Goal: Communication & Community: Answer question/provide support

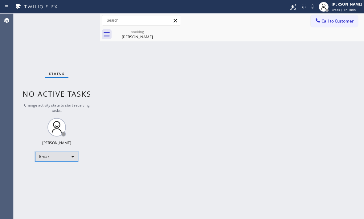
click at [62, 159] on div "Break" at bounding box center [56, 156] width 43 height 10
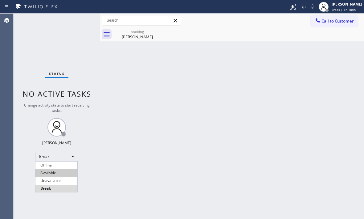
click at [64, 172] on li "Available" at bounding box center [56, 172] width 42 height 7
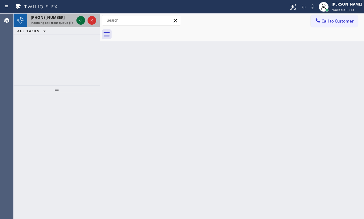
click at [83, 19] on icon at bounding box center [80, 20] width 7 height 7
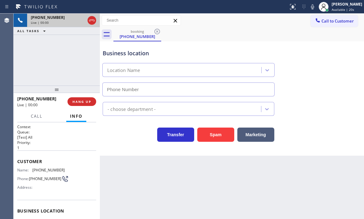
type input "[PHONE_NUMBER]"
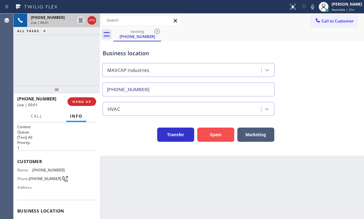
click at [215, 134] on button "Spam" at bounding box center [215, 134] width 37 height 14
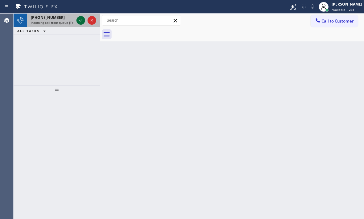
click at [82, 20] on icon at bounding box center [80, 20] width 7 height 7
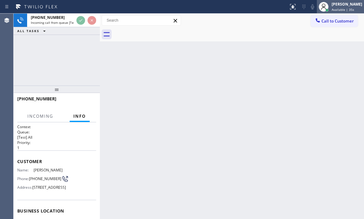
click at [339, 6] on div "[PERSON_NAME]" at bounding box center [347, 4] width 31 height 5
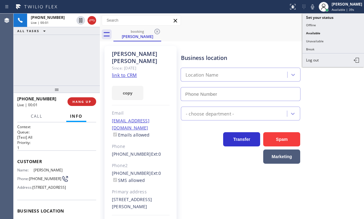
type input "[PHONE_NUMBER]"
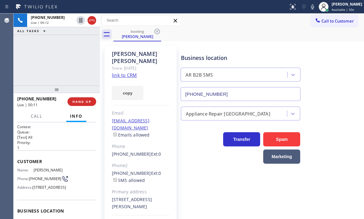
click at [224, 38] on div "booking [PERSON_NAME]" at bounding box center [238, 34] width 251 height 14
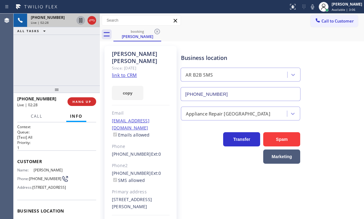
click at [80, 21] on icon at bounding box center [80, 20] width 3 height 4
click at [81, 18] on icon at bounding box center [80, 20] width 7 height 7
click at [93, 21] on icon at bounding box center [92, 20] width 6 height 2
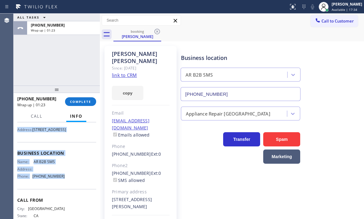
scroll to position [62, 0]
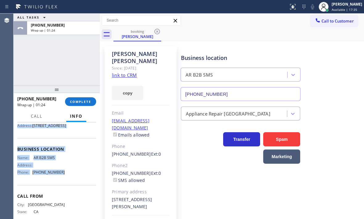
drag, startPoint x: 16, startPoint y: 160, endPoint x: 65, endPoint y: 193, distance: 58.9
click at [65, 193] on div "Context Queue: [Test] All Priority: 1 Customer Name: [PERSON_NAME] Phone: [PHON…" at bounding box center [57, 170] width 86 height 97
copy div "Customer Name: [PERSON_NAME] Phone: [PHONE_NUMBER] Address: [STREET_ADDRESS] Bu…"
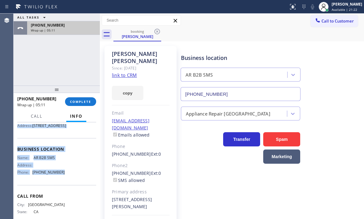
click at [75, 29] on div "Wrap up | 05:11" at bounding box center [63, 30] width 65 height 4
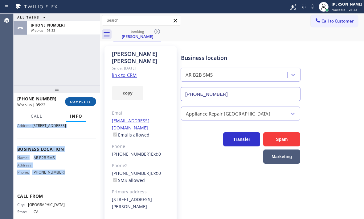
click at [79, 99] on span "COMPLETE" at bounding box center [80, 101] width 21 height 4
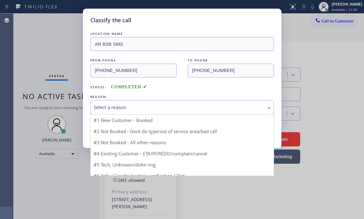
click at [136, 107] on div "Select a reason" at bounding box center [182, 107] width 177 height 7
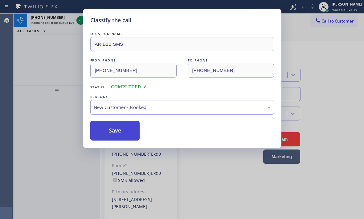
click at [111, 124] on button "Save" at bounding box center [115, 131] width 50 height 20
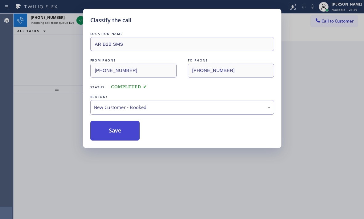
click at [110, 125] on button "Save" at bounding box center [115, 131] width 50 height 20
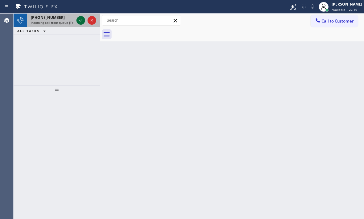
click at [82, 22] on icon at bounding box center [80, 20] width 7 height 7
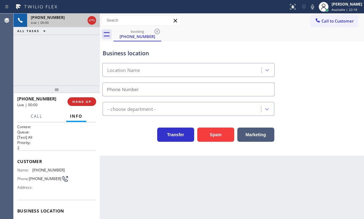
type input "[PHONE_NUMBER]"
click at [79, 100] on span "HANG UP" at bounding box center [81, 101] width 19 height 4
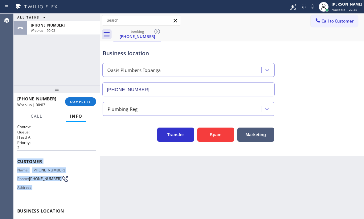
drag, startPoint x: 18, startPoint y: 158, endPoint x: 73, endPoint y: 188, distance: 63.1
click at [73, 188] on div "Customer Name: [PHONE_NUMBER] Phone: [PHONE_NUMBER] Address:" at bounding box center [56, 174] width 79 height 49
copy div "Customer Name: [PHONE_NUMBER] Phone: [PHONE_NUMBER] Address:"
click at [79, 101] on span "COMPLETE" at bounding box center [80, 101] width 21 height 4
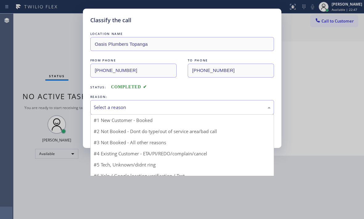
click at [176, 106] on div "Select a reason" at bounding box center [182, 107] width 177 height 7
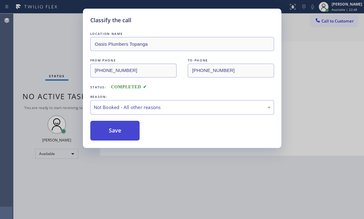
click at [102, 134] on button "Save" at bounding box center [115, 131] width 50 height 20
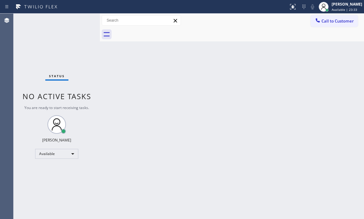
click at [83, 22] on div "Status No active tasks You are ready to start receiving tasks. [PERSON_NAME] Av…" at bounding box center [57, 116] width 86 height 205
click at [318, 88] on div "Back to Dashboard Change Sender ID Customers Technicians Select a contact Outbo…" at bounding box center [232, 116] width 264 height 205
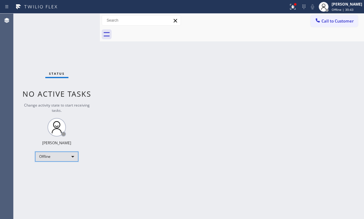
click at [70, 154] on div "Offline" at bounding box center [56, 156] width 43 height 10
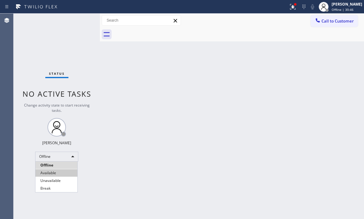
click at [60, 171] on li "Available" at bounding box center [56, 172] width 42 height 7
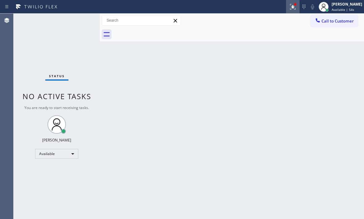
click at [288, 12] on button at bounding box center [293, 7] width 14 height 14
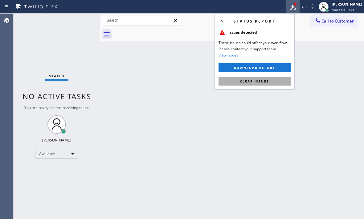
click at [267, 82] on span "Clear issues" at bounding box center [254, 81] width 29 height 4
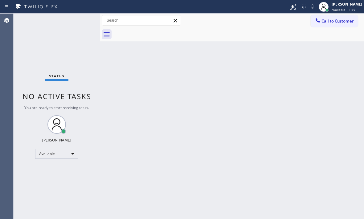
click at [223, 128] on div "Back to Dashboard Change Sender ID Customers Technicians Select a contact Outbo…" at bounding box center [232, 116] width 264 height 205
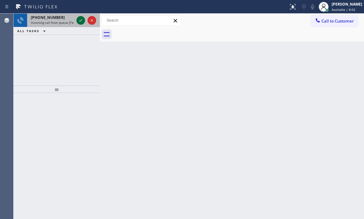
click at [80, 20] on icon at bounding box center [80, 20] width 7 height 7
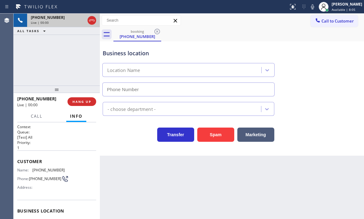
type input "[PHONE_NUMBER]"
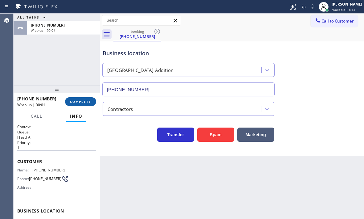
click at [79, 99] on span "COMPLETE" at bounding box center [80, 101] width 21 height 4
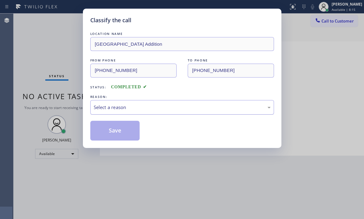
click at [131, 109] on div "Select a reason" at bounding box center [182, 107] width 177 height 7
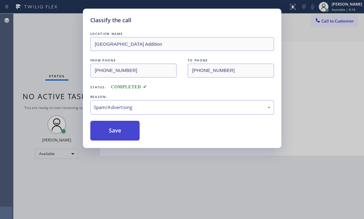
click at [106, 132] on button "Save" at bounding box center [115, 131] width 50 height 20
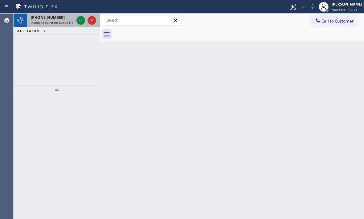
click at [76, 19] on div at bounding box center [86, 21] width 22 height 14
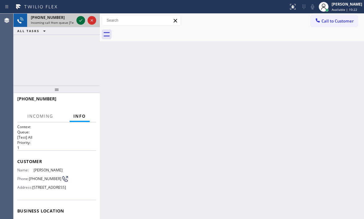
click at [79, 19] on icon at bounding box center [80, 20] width 7 height 7
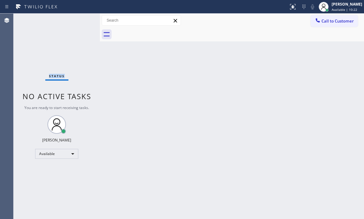
click at [79, 19] on div "Status No active tasks You are ready to start receiving tasks. [PERSON_NAME] Av…" at bounding box center [57, 116] width 86 height 205
click at [289, 8] on icon at bounding box center [292, 6] width 7 height 7
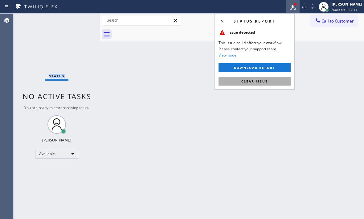
click at [270, 84] on button "Clear issue" at bounding box center [255, 81] width 72 height 9
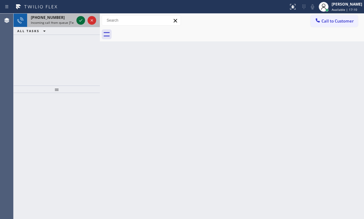
click at [81, 22] on icon at bounding box center [80, 20] width 7 height 7
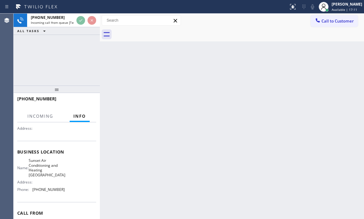
scroll to position [62, 0]
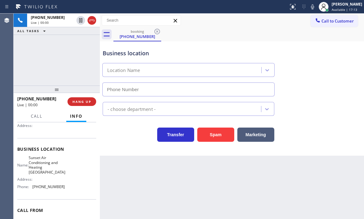
type input "[PHONE_NUMBER]"
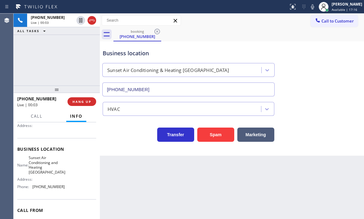
scroll to position [93, 0]
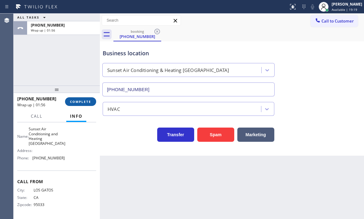
click at [84, 104] on button "COMPLETE" at bounding box center [80, 101] width 31 height 9
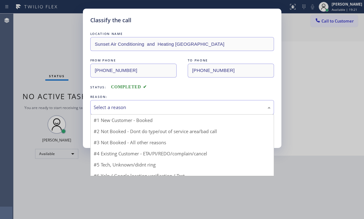
click at [145, 105] on div "Select a reason" at bounding box center [182, 107] width 177 height 7
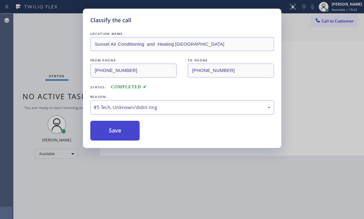
click at [116, 136] on button "Save" at bounding box center [115, 131] width 50 height 20
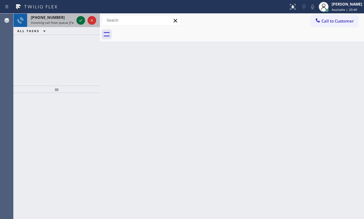
click at [82, 21] on icon at bounding box center [80, 20] width 7 height 7
click at [81, 19] on icon at bounding box center [80, 20] width 7 height 7
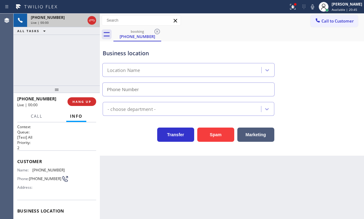
type input "[PHONE_NUMBER]"
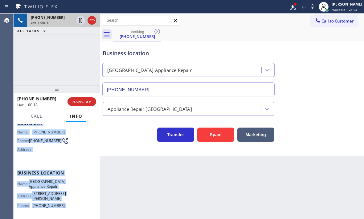
scroll to position [88, 0]
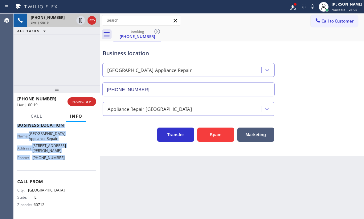
drag, startPoint x: 17, startPoint y: 158, endPoint x: 69, endPoint y: 161, distance: 52.2
click at [69, 161] on div "Context Queue: [Test] All Priority: 2 Customer Name: [PHONE_NUMBER] Phone: [PHO…" at bounding box center [57, 170] width 86 height 97
copy div "Customer Name: [PHONE_NUMBER] Phone: [PHONE_NUMBER] Address: Business location …"
click at [80, 21] on icon at bounding box center [80, 20] width 3 height 4
click at [81, 21] on icon at bounding box center [80, 20] width 7 height 7
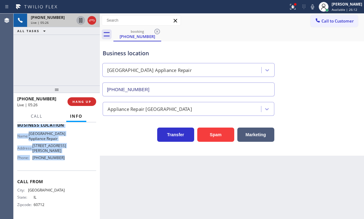
click at [80, 22] on icon at bounding box center [80, 20] width 3 height 4
click at [80, 22] on icon at bounding box center [81, 20] width 4 height 4
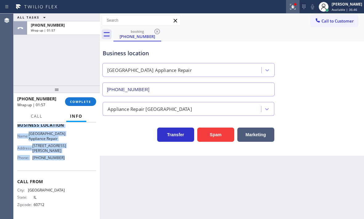
click at [290, 8] on icon at bounding box center [292, 6] width 4 height 4
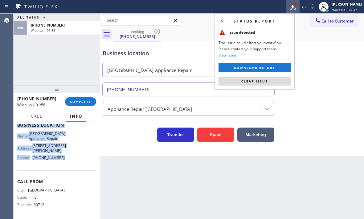
click at [270, 81] on button "Clear issue" at bounding box center [255, 81] width 72 height 9
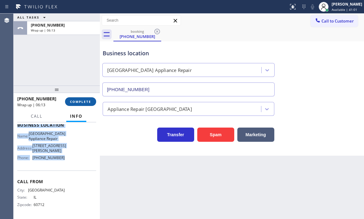
click at [85, 103] on span "COMPLETE" at bounding box center [80, 101] width 21 height 4
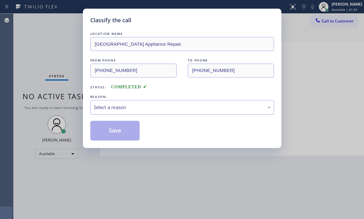
drag, startPoint x: 168, startPoint y: 105, endPoint x: 163, endPoint y: 107, distance: 5.0
click at [168, 105] on div "Select a reason" at bounding box center [182, 107] width 177 height 7
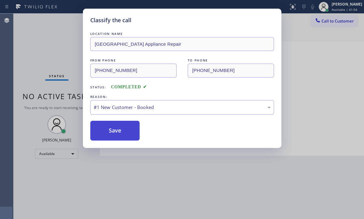
click at [117, 122] on button "Save" at bounding box center [115, 131] width 50 height 20
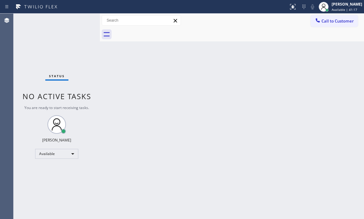
click at [146, 79] on div "Back to Dashboard Change Sender ID Customers Technicians Select a contact Outbo…" at bounding box center [232, 116] width 264 height 205
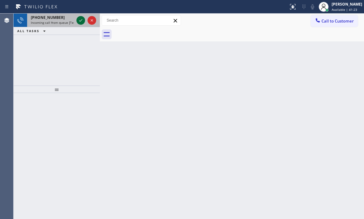
click at [79, 20] on icon at bounding box center [80, 20] width 7 height 7
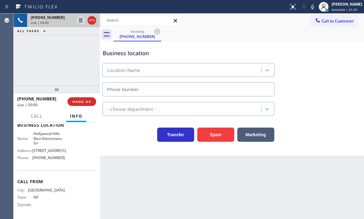
scroll to position [0, 0]
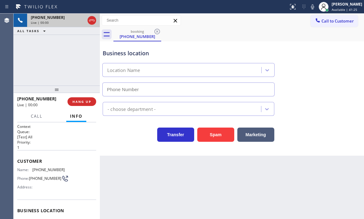
type input "[PHONE_NUMBER]"
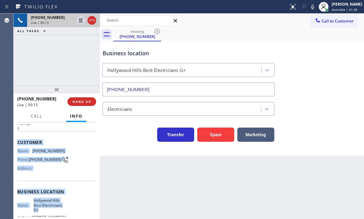
scroll to position [62, 0]
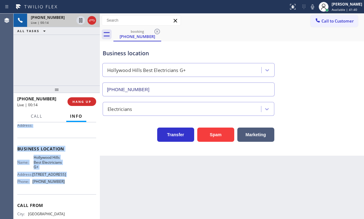
drag, startPoint x: 15, startPoint y: 157, endPoint x: 65, endPoint y: 188, distance: 58.8
click at [65, 188] on div "Context Queue: [Test] All Priority: 1 Customer Name: [PHONE_NUMBER] Phone: [PHO…" at bounding box center [57, 170] width 86 height 97
copy div "Customer Name: [PHONE_NUMBER] Phone: [PHONE_NUMBER] Address: Business location …"
click at [259, 133] on button "Marketing" at bounding box center [255, 134] width 37 height 14
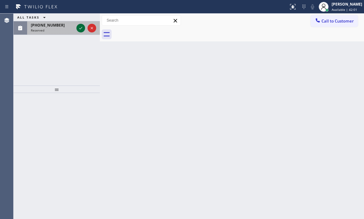
click at [80, 25] on icon at bounding box center [80, 27] width 7 height 7
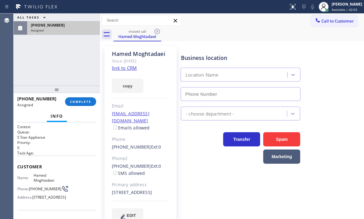
type input "[PHONE_NUMBER]"
click at [71, 26] on div "[PHONE_NUMBER]" at bounding box center [63, 25] width 65 height 5
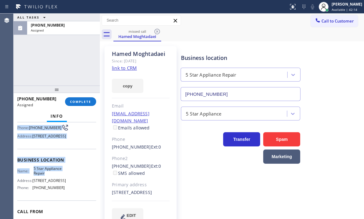
scroll to position [62, 0]
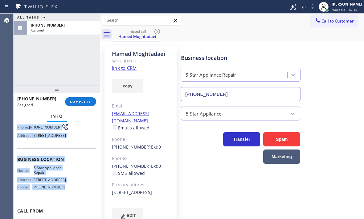
drag, startPoint x: 18, startPoint y: 166, endPoint x: 64, endPoint y: 207, distance: 62.7
click at [64, 207] on div "Context Queue: 5 Star Appliance Priority: 0 Task Age: Customer Name: Hamed Mogh…" at bounding box center [56, 154] width 79 height 184
copy div "Customer Name: Hamed Moghtadaei Phone: [PHONE_NUMBER] Address: [STREET_ADDRESS]…"
click at [86, 99] on span "COMPLETE" at bounding box center [80, 101] width 21 height 4
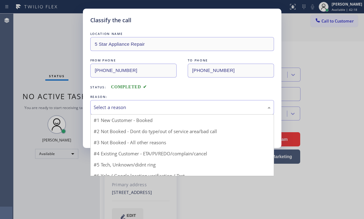
click at [172, 102] on div "Select a reason" at bounding box center [182, 107] width 184 height 14
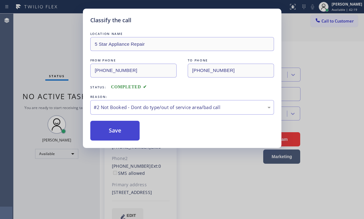
click at [114, 130] on button "Save" at bounding box center [115, 131] width 50 height 20
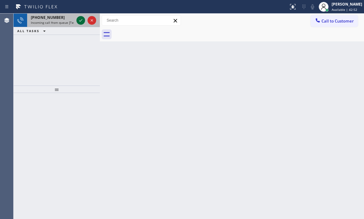
click at [77, 18] on icon at bounding box center [80, 20] width 7 height 7
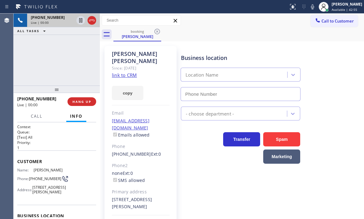
type input "[PHONE_NUMBER]"
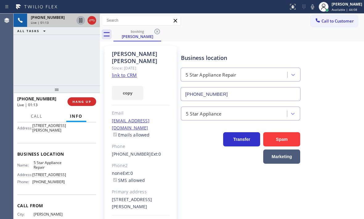
click at [81, 21] on icon at bounding box center [80, 20] width 7 height 7
click at [81, 20] on icon at bounding box center [80, 20] width 7 height 7
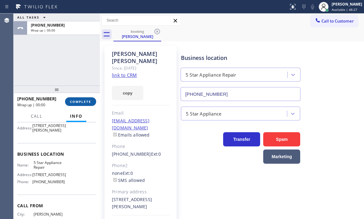
click at [78, 103] on span "COMPLETE" at bounding box center [80, 101] width 21 height 4
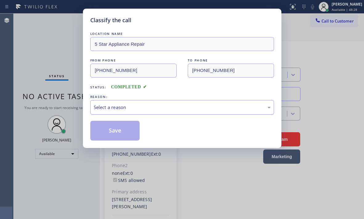
click at [134, 109] on div "Select a reason" at bounding box center [182, 107] width 177 height 7
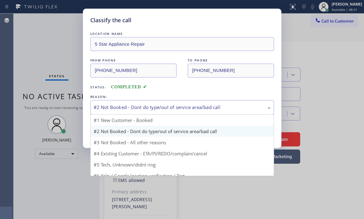
click at [145, 111] on div "#2 Not Booked - Dont do type/out of service area/bad call" at bounding box center [182, 107] width 184 height 14
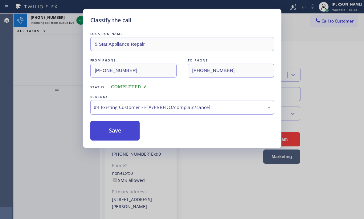
click at [123, 133] on button "Save" at bounding box center [115, 131] width 50 height 20
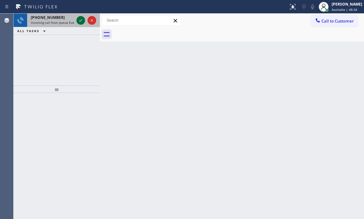
click at [80, 20] on icon at bounding box center [80, 20] width 7 height 7
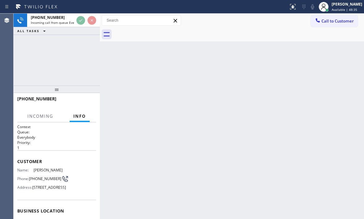
scroll to position [62, 0]
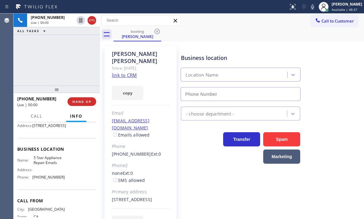
type input "[PHONE_NUMBER]"
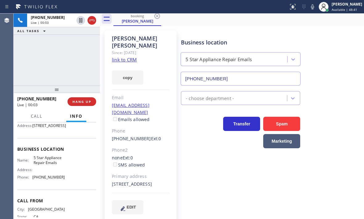
click at [131, 56] on link "link to CRM" at bounding box center [124, 59] width 25 height 6
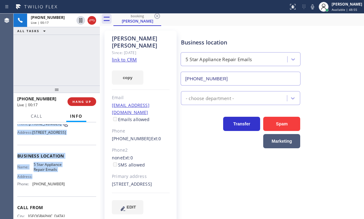
scroll to position [62, 0]
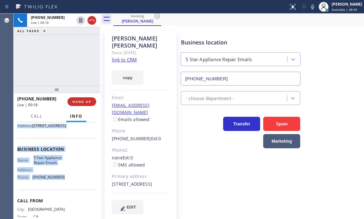
drag, startPoint x: 16, startPoint y: 160, endPoint x: 66, endPoint y: 193, distance: 59.9
click at [66, 193] on div "Context Queue: Everybody Priority: 1 Customer Name: [PERSON_NAME] Phone: [PHONE…" at bounding box center [57, 170] width 86 height 97
copy div "Customer Name: [PERSON_NAME] Phone: [PHONE_NUMBER] Address: [STREET_ADDRESS] Bu…"
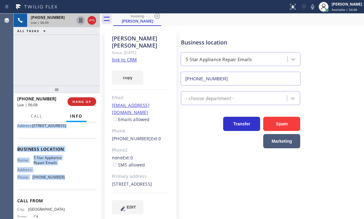
click at [80, 22] on icon at bounding box center [80, 20] width 3 height 4
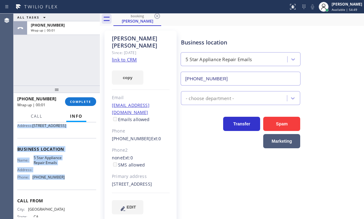
drag, startPoint x: 88, startPoint y: 20, endPoint x: 153, endPoint y: 58, distance: 74.9
click at [77, 101] on span "COMPLETE" at bounding box center [80, 101] width 21 height 4
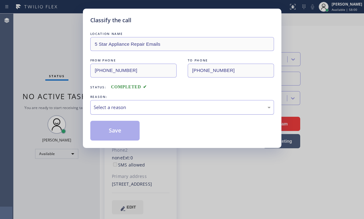
drag, startPoint x: 115, startPoint y: 109, endPoint x: 118, endPoint y: 112, distance: 3.9
click at [115, 109] on div "Select a reason" at bounding box center [182, 107] width 177 height 7
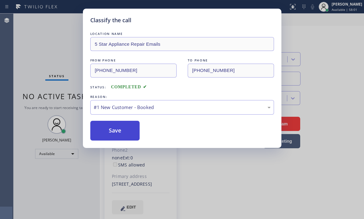
click at [121, 129] on button "Save" at bounding box center [115, 131] width 50 height 20
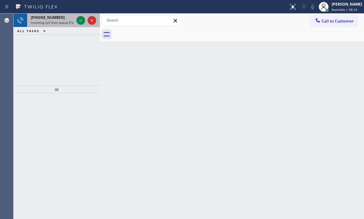
click at [56, 19] on span "[PHONE_NUMBER]" at bounding box center [48, 17] width 34 height 5
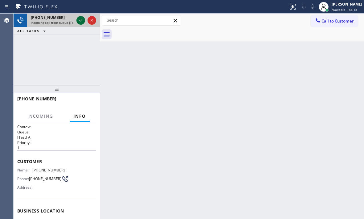
click at [79, 20] on icon at bounding box center [80, 20] width 7 height 7
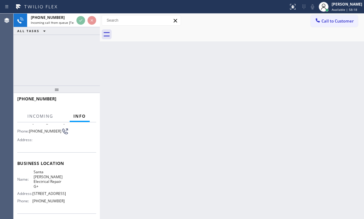
scroll to position [93, 0]
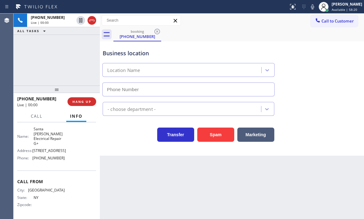
type input "[PHONE_NUMBER]"
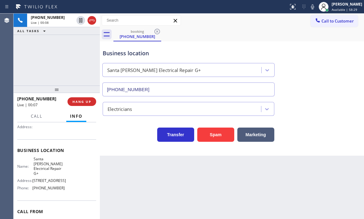
scroll to position [0, 0]
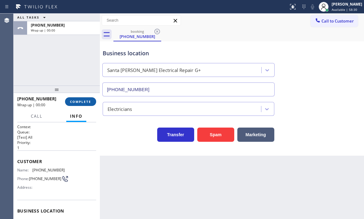
click at [83, 103] on span "COMPLETE" at bounding box center [80, 101] width 21 height 4
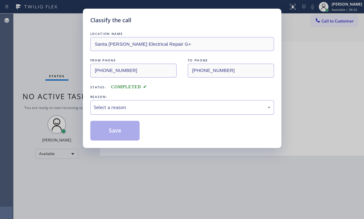
click at [161, 107] on div "Select a reason" at bounding box center [182, 107] width 177 height 7
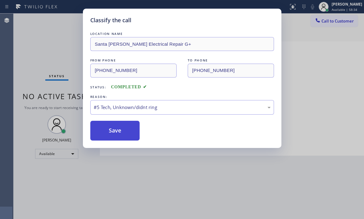
click at [116, 135] on button "Save" at bounding box center [115, 131] width 50 height 20
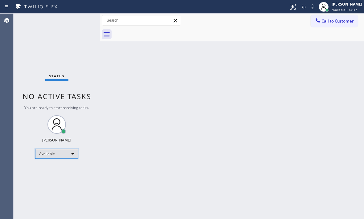
click at [58, 151] on div "Available" at bounding box center [56, 154] width 43 height 10
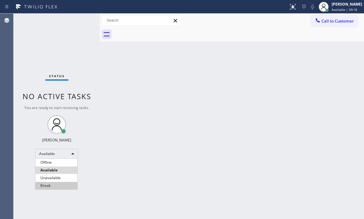
click at [46, 186] on li "Break" at bounding box center [56, 185] width 42 height 7
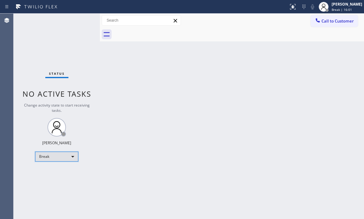
click at [74, 159] on div "Break" at bounding box center [56, 156] width 43 height 10
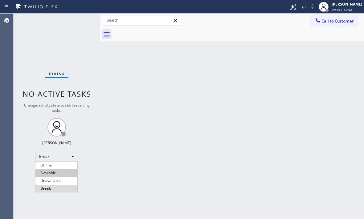
click at [59, 171] on li "Available" at bounding box center [56, 172] width 42 height 7
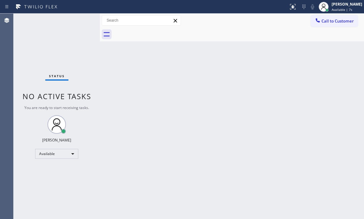
drag, startPoint x: 54, startPoint y: 27, endPoint x: 59, endPoint y: 28, distance: 4.6
click at [54, 27] on div "Status No active tasks You are ready to start receiving tasks. [PERSON_NAME] Av…" at bounding box center [57, 116] width 86 height 205
click at [319, 44] on div "Back to Dashboard Change Sender ID Customers Technicians Select a contact Outbo…" at bounding box center [232, 116] width 264 height 205
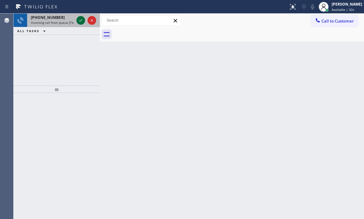
click at [79, 21] on icon at bounding box center [80, 20] width 7 height 7
click at [80, 22] on icon at bounding box center [80, 20] width 7 height 7
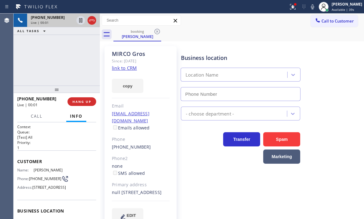
type input "[PHONE_NUMBER]"
click at [131, 70] on link "link to CRM" at bounding box center [124, 68] width 25 height 6
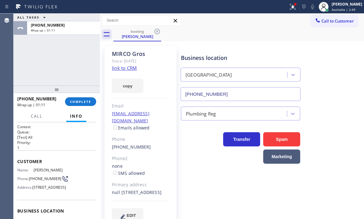
click at [128, 70] on link "link to CRM" at bounding box center [124, 68] width 25 height 6
click at [80, 104] on button "COMPLETE" at bounding box center [80, 101] width 31 height 9
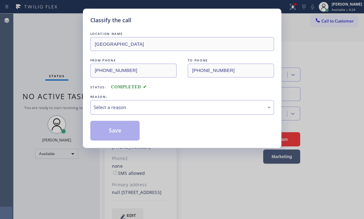
click at [141, 107] on div "Select a reason" at bounding box center [182, 107] width 177 height 7
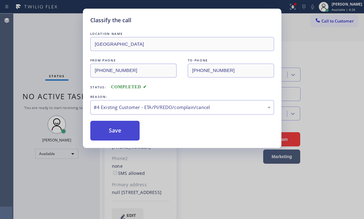
click at [134, 135] on button "Save" at bounding box center [115, 131] width 50 height 20
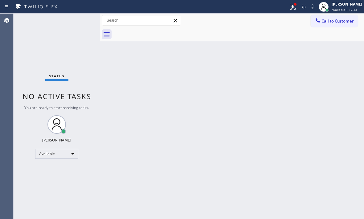
click at [337, 89] on div "Back to Dashboard Change Sender ID Customers Technicians Select a contact Outbo…" at bounding box center [232, 116] width 264 height 205
click at [289, 7] on icon at bounding box center [292, 6] width 7 height 7
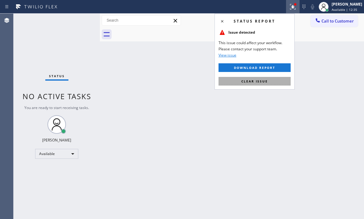
click at [263, 81] on span "Clear issue" at bounding box center [254, 81] width 27 height 4
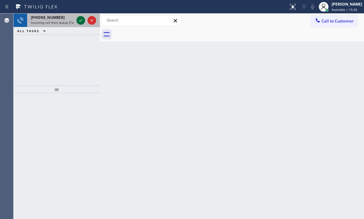
click at [84, 21] on icon at bounding box center [80, 20] width 7 height 7
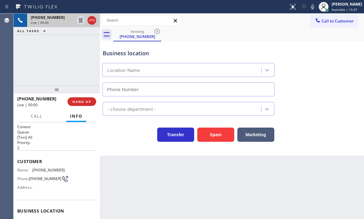
scroll to position [62, 0]
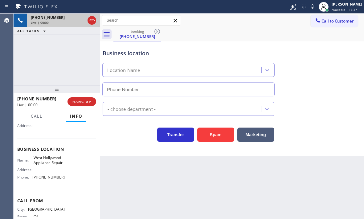
type input "[PHONE_NUMBER]"
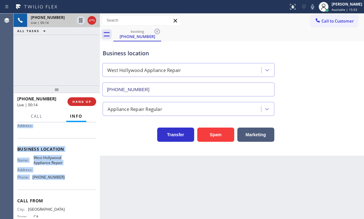
drag, startPoint x: 16, startPoint y: 157, endPoint x: 69, endPoint y: 183, distance: 59.0
click at [69, 183] on div "Context Queue: [Test] All Priority: 2 Customer Name: [PHONE_NUMBER] Phone: [PHO…" at bounding box center [57, 170] width 86 height 97
copy div "Customer Name: [PHONE_NUMBER] Phone: [PHONE_NUMBER] Address: Business location …"
click at [92, 21] on div "Live | 12:29" at bounding box center [63, 22] width 65 height 4
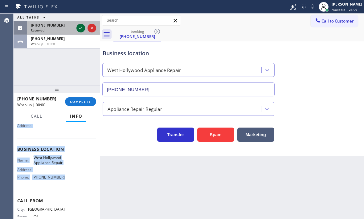
click at [82, 27] on icon at bounding box center [80, 28] width 3 height 2
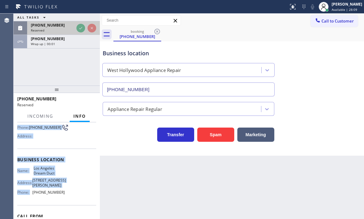
scroll to position [72, 0]
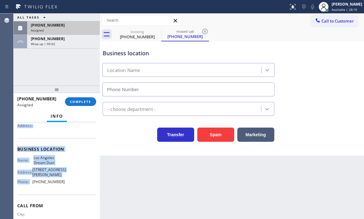
type input "[PHONE_NUMBER]"
click at [66, 22] on div "[PHONE_NUMBER] Assigned" at bounding box center [62, 28] width 70 height 14
click at [67, 24] on div "[PHONE_NUMBER]" at bounding box center [63, 25] width 65 height 5
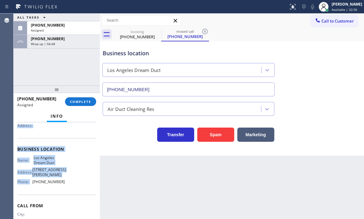
click at [61, 158] on span "Los Angeles Dream Duct" at bounding box center [49, 160] width 31 height 10
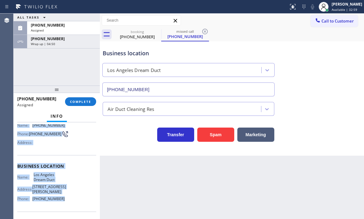
scroll to position [62, 0]
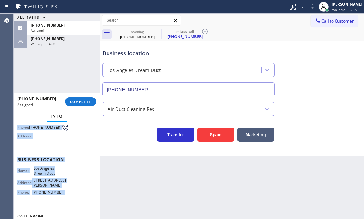
drag, startPoint x: 18, startPoint y: 168, endPoint x: 69, endPoint y: 198, distance: 59.7
click at [69, 198] on div "Context Queue: ADC Priority: 0 Task Age: [DEMOGRAPHIC_DATA] minute(s) Customer …" at bounding box center [56, 156] width 79 height 189
copy div "Customer Name: [PHONE_NUMBER] Phone: [PHONE_NUMBER] Address: Business location …"
click at [86, 103] on span "COMPLETE" at bounding box center [80, 101] width 21 height 4
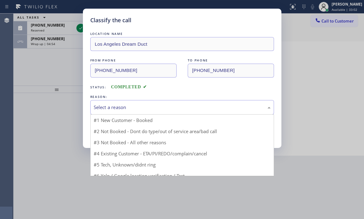
click at [154, 107] on div "Select a reason" at bounding box center [182, 107] width 177 height 7
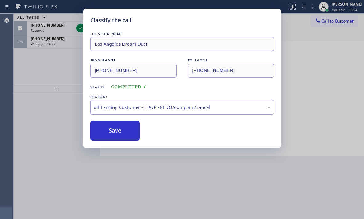
click at [127, 108] on div "#4 Existing Customer - ETA/PI/REDO/complain/cancel" at bounding box center [182, 107] width 177 height 7
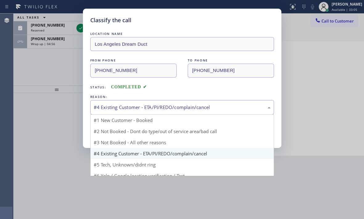
drag, startPoint x: 114, startPoint y: 163, endPoint x: 116, endPoint y: 148, distance: 15.5
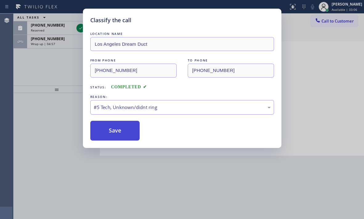
click at [118, 134] on button "Save" at bounding box center [115, 131] width 50 height 20
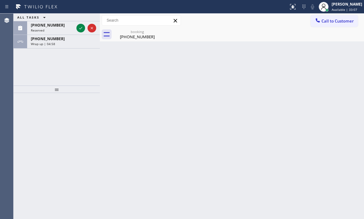
click at [80, 28] on icon at bounding box center [80, 27] width 7 height 7
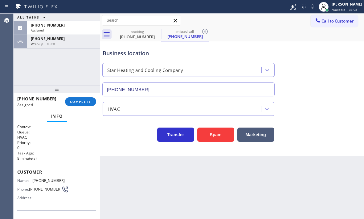
type input "[PHONE_NUMBER]"
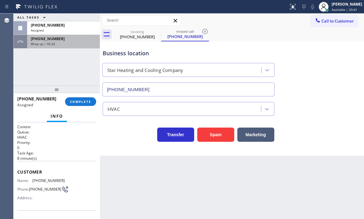
click at [76, 39] on div "[PHONE_NUMBER]" at bounding box center [63, 38] width 65 height 5
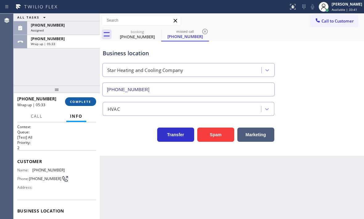
click at [80, 102] on span "COMPLETE" at bounding box center [80, 101] width 21 height 4
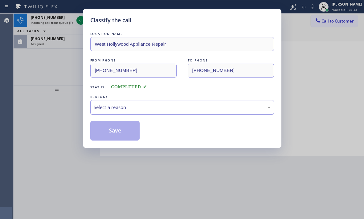
click at [121, 107] on div "Select a reason" at bounding box center [182, 107] width 177 height 7
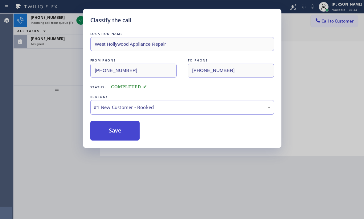
click at [105, 133] on button "Save" at bounding box center [115, 131] width 50 height 20
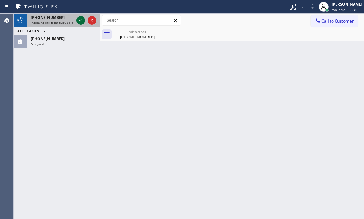
click at [78, 20] on icon at bounding box center [80, 20] width 7 height 7
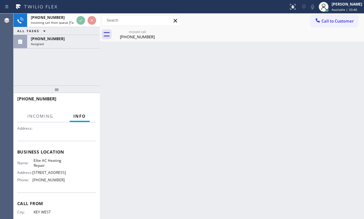
scroll to position [62, 0]
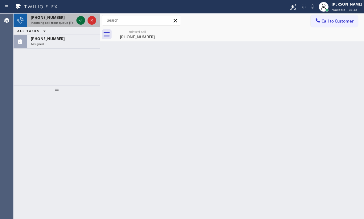
click at [80, 19] on icon at bounding box center [80, 20] width 7 height 7
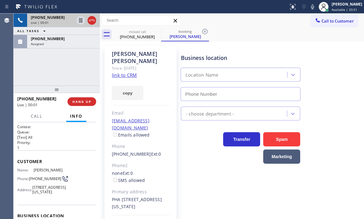
type input "[PHONE_NUMBER]"
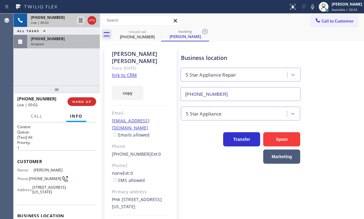
click at [62, 43] on div "Assigned" at bounding box center [63, 44] width 65 height 4
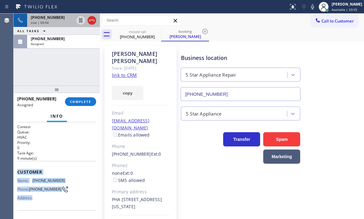
scroll to position [62, 0]
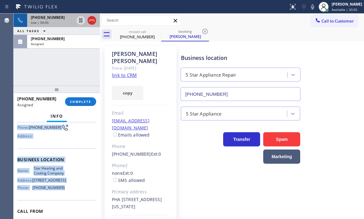
drag, startPoint x: 17, startPoint y: 169, endPoint x: 68, endPoint y: 203, distance: 61.4
click at [68, 203] on div "Context Queue: HVAC Priority: 0 Task Age: [DEMOGRAPHIC_DATA] minute(s) Customer…" at bounding box center [56, 154] width 79 height 184
copy div "Customer Name: [PHONE_NUMBER] Phone: [PHONE_NUMBER] Address: Business location …"
click at [79, 105] on button "COMPLETE" at bounding box center [80, 101] width 31 height 9
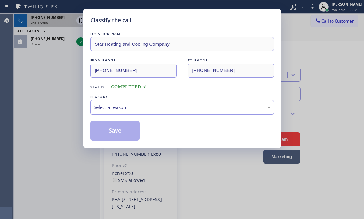
click at [146, 109] on div "Select a reason" at bounding box center [182, 107] width 177 height 7
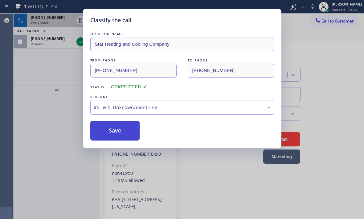
click at [117, 130] on button "Save" at bounding box center [115, 131] width 50 height 20
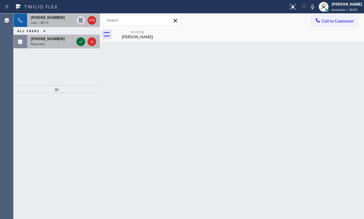
click at [81, 43] on icon at bounding box center [80, 41] width 7 height 7
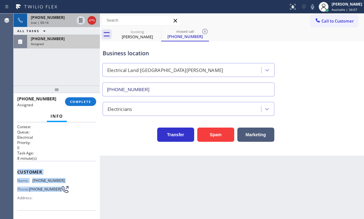
type input "[PHONE_NUMBER]"
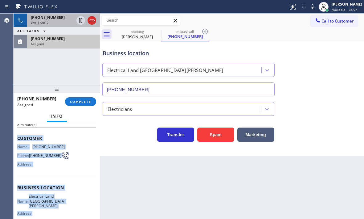
scroll to position [62, 0]
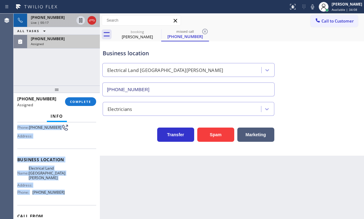
drag, startPoint x: 17, startPoint y: 170, endPoint x: 60, endPoint y: 192, distance: 48.3
click at [60, 192] on div "Context Queue: Electrical Priority: 0 Task Age: [DEMOGRAPHIC_DATA] minute(s) Cu…" at bounding box center [57, 170] width 86 height 97
copy div "Customer Name: [PHONE_NUMBER] Phone: [PHONE_NUMBER] Address: Business location …"
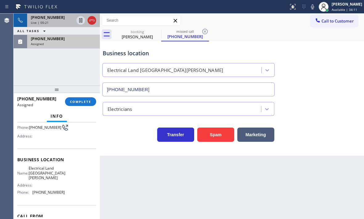
click at [84, 96] on div "[PHONE_NUMBER] Assigned COMPLETE" at bounding box center [56, 101] width 79 height 16
click at [78, 102] on span "COMPLETE" at bounding box center [80, 101] width 21 height 4
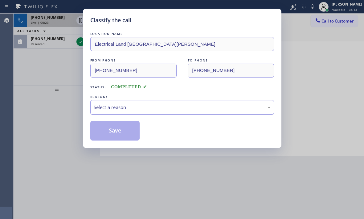
click at [127, 111] on div "Select a reason" at bounding box center [182, 107] width 184 height 14
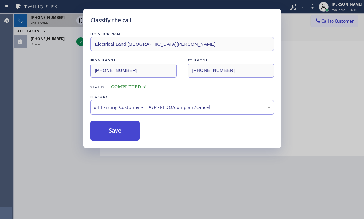
click at [113, 136] on button "Save" at bounding box center [115, 131] width 50 height 20
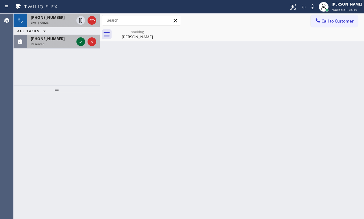
click at [77, 41] on icon at bounding box center [80, 41] width 7 height 7
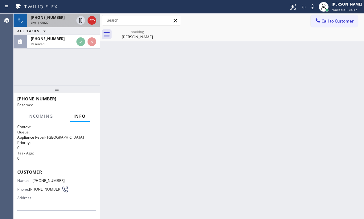
click at [68, 21] on div "Live | 00:27" at bounding box center [52, 22] width 43 height 4
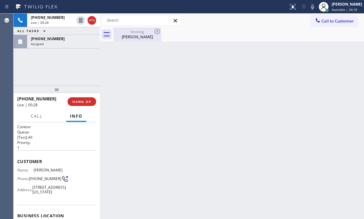
click at [128, 34] on div "[PERSON_NAME]" at bounding box center [137, 37] width 47 height 6
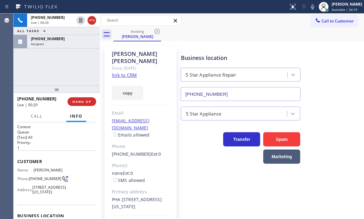
click at [126, 72] on link "link to CRM" at bounding box center [124, 75] width 25 height 6
click at [80, 23] on icon at bounding box center [80, 20] width 3 height 4
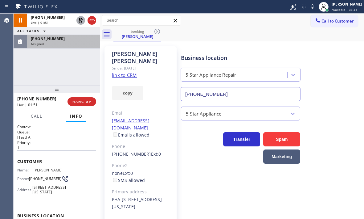
click at [62, 44] on div "Assigned" at bounding box center [63, 44] width 65 height 4
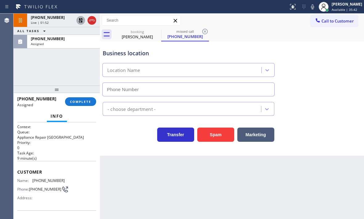
type input "[PHONE_NUMBER]"
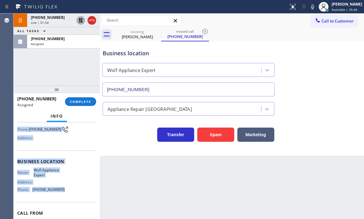
scroll to position [62, 0]
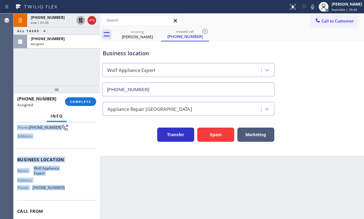
drag, startPoint x: 18, startPoint y: 170, endPoint x: 67, endPoint y: 197, distance: 56.3
click at [67, 197] on div "Context Queue: Appliance Repair High End Priority: 0 Task Age: [DEMOGRAPHIC_DAT…" at bounding box center [57, 170] width 86 height 97
click at [87, 103] on span "COMPLETE" at bounding box center [80, 101] width 21 height 4
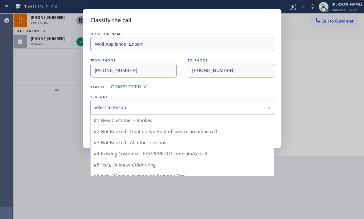
click at [149, 102] on div "Select a reason" at bounding box center [182, 107] width 184 height 14
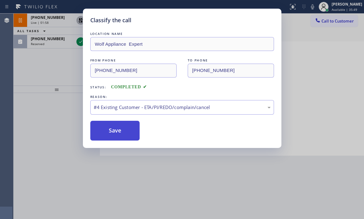
click at [113, 129] on button "Save" at bounding box center [115, 131] width 50 height 20
type input "[PHONE_NUMBER]"
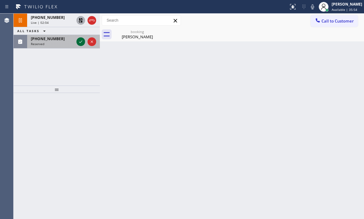
click at [81, 42] on icon at bounding box center [80, 41] width 3 height 2
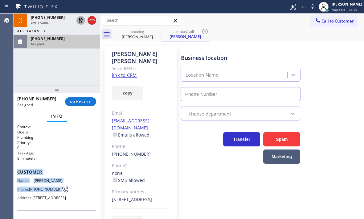
type input "[PHONE_NUMBER]"
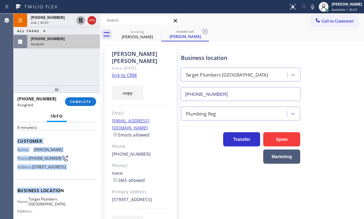
scroll to position [62, 0]
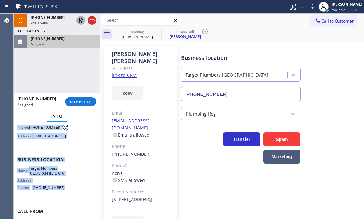
drag, startPoint x: 16, startPoint y: 169, endPoint x: 62, endPoint y: 200, distance: 55.6
click at [62, 200] on div "Context Queue: Plumbing Priority: 0 Task Age: [DEMOGRAPHIC_DATA] minute(s) Cust…" at bounding box center [57, 170] width 86 height 97
click at [82, 105] on button "COMPLETE" at bounding box center [80, 101] width 31 height 9
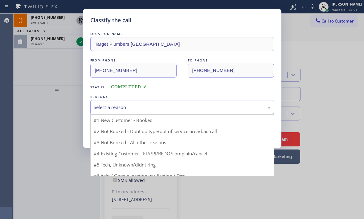
click at [174, 107] on div "Select a reason" at bounding box center [182, 107] width 177 height 7
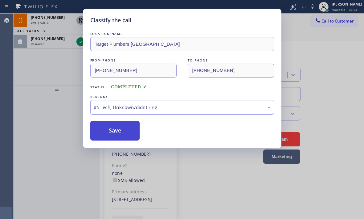
click at [119, 130] on button "Save" at bounding box center [115, 131] width 50 height 20
type input "[PHONE_NUMBER]"
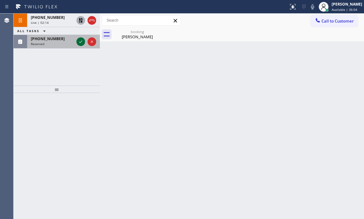
click at [80, 41] on icon at bounding box center [80, 41] width 7 height 7
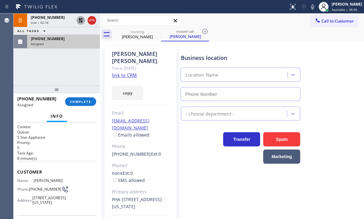
type input "[PHONE_NUMBER]"
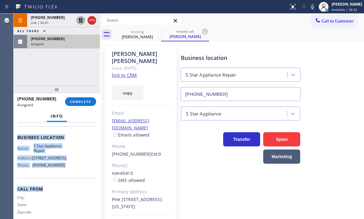
scroll to position [93, 0]
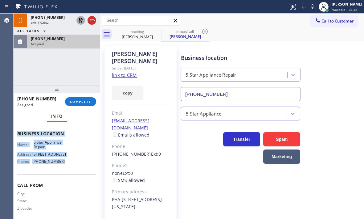
drag, startPoint x: 15, startPoint y: 171, endPoint x: 76, endPoint y: 175, distance: 60.6
click at [76, 175] on div "Context Queue: 5 Star Appliance Priority: 0 Task Age: [DEMOGRAPHIC_DATA] minute…" at bounding box center [57, 170] width 86 height 97
click at [85, 100] on span "COMPLETE" at bounding box center [80, 101] width 21 height 4
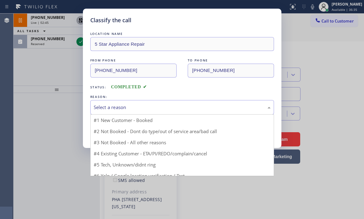
click at [164, 105] on div "Select a reason" at bounding box center [182, 107] width 177 height 7
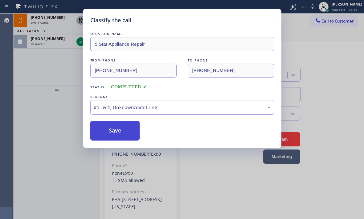
drag, startPoint x: 120, startPoint y: 129, endPoint x: 360, endPoint y: 197, distance: 248.9
click at [121, 129] on button "Save" at bounding box center [115, 131] width 50 height 20
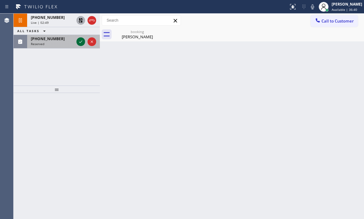
click at [80, 41] on icon at bounding box center [80, 41] width 7 height 7
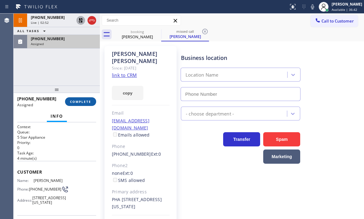
click at [81, 102] on span "COMPLETE" at bounding box center [80, 101] width 21 height 4
type input "[PHONE_NUMBER]"
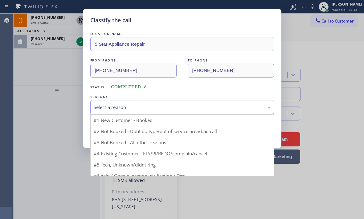
click at [134, 107] on div "Select a reason" at bounding box center [182, 107] width 177 height 7
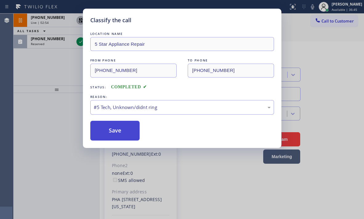
click at [118, 130] on button "Save" at bounding box center [115, 131] width 50 height 20
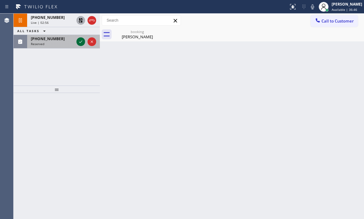
click at [80, 43] on icon at bounding box center [80, 41] width 7 height 7
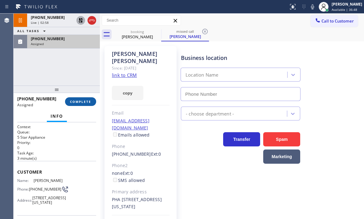
type input "[PHONE_NUMBER]"
click at [78, 102] on span "COMPLETE" at bounding box center [80, 101] width 21 height 4
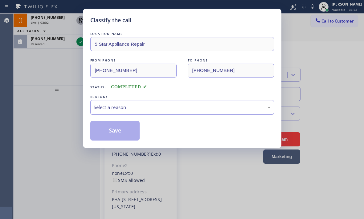
click at [125, 111] on div "Select a reason" at bounding box center [182, 107] width 184 height 14
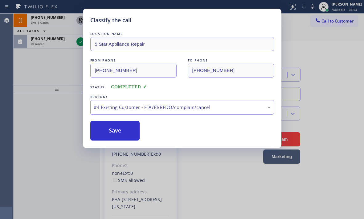
drag, startPoint x: 118, startPoint y: 134, endPoint x: 99, endPoint y: 105, distance: 34.8
click at [118, 132] on button "Save" at bounding box center [115, 131] width 50 height 20
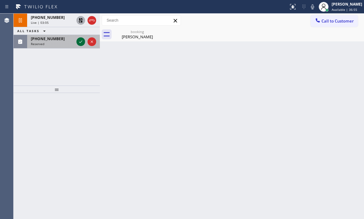
click at [82, 42] on icon at bounding box center [80, 41] width 7 height 7
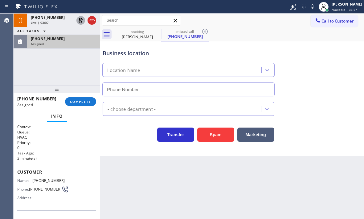
type input "[PHONE_NUMBER]"
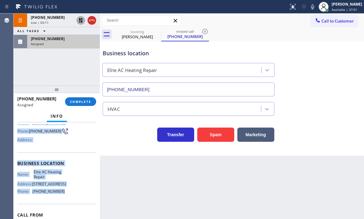
scroll to position [62, 0]
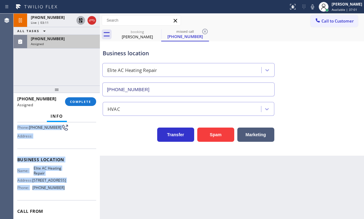
drag, startPoint x: 17, startPoint y: 169, endPoint x: 74, endPoint y: 196, distance: 63.2
click at [74, 196] on div "Context Queue: HVAC Priority: 0 Task Age: [DEMOGRAPHIC_DATA] minute(s) Customer…" at bounding box center [57, 170] width 86 height 97
click at [81, 103] on span "COMPLETE" at bounding box center [80, 101] width 21 height 4
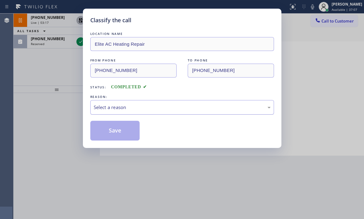
click at [125, 105] on div "Select a reason" at bounding box center [182, 107] width 177 height 7
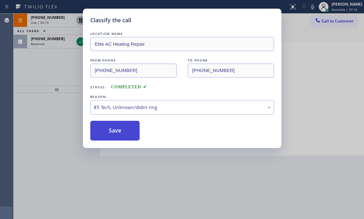
drag, startPoint x: 112, startPoint y: 131, endPoint x: 110, endPoint y: 127, distance: 4.8
click at [112, 131] on button "Save" at bounding box center [115, 131] width 50 height 20
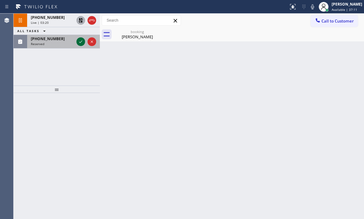
click at [80, 41] on icon at bounding box center [80, 41] width 7 height 7
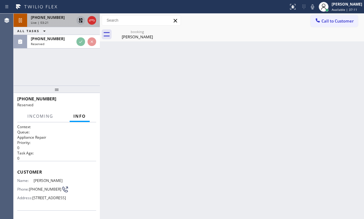
click at [65, 19] on div "[PHONE_NUMBER]" at bounding box center [52, 17] width 43 height 5
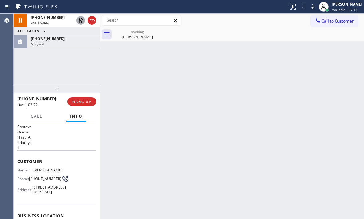
click at [82, 21] on icon at bounding box center [81, 20] width 4 height 4
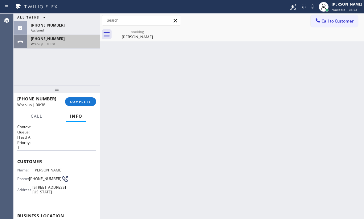
drag, startPoint x: 58, startPoint y: 43, endPoint x: 77, endPoint y: 86, distance: 47.1
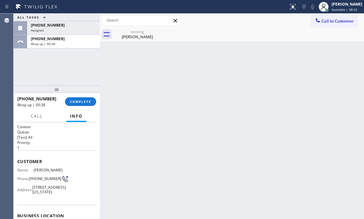
click at [58, 42] on div "Wrap up | 00:38" at bounding box center [63, 44] width 65 height 4
click at [77, 101] on span "COMPLETE" at bounding box center [80, 101] width 21 height 4
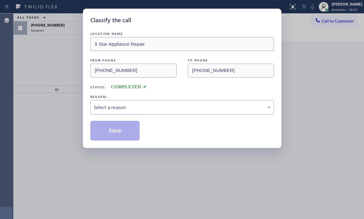
click at [143, 102] on div "Select a reason" at bounding box center [182, 107] width 184 height 14
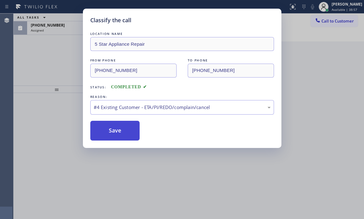
click at [118, 130] on button "Save" at bounding box center [115, 131] width 50 height 20
click at [67, 29] on div "Classify the call LOCATION NAME Fearless Plumbing Service FROM PHONE [PHONE_NUM…" at bounding box center [189, 116] width 351 height 205
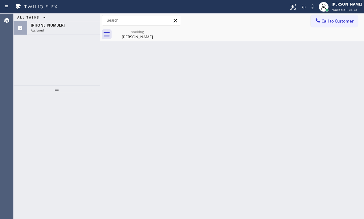
click at [67, 29] on div "Assigned" at bounding box center [63, 30] width 65 height 4
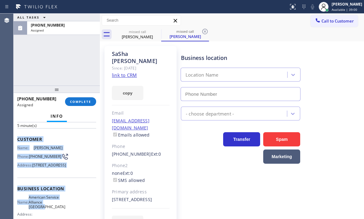
scroll to position [62, 0]
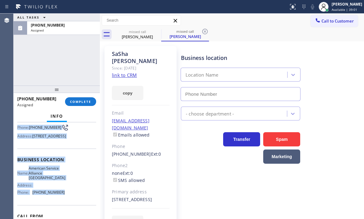
type input "[PHONE_NUMBER]"
drag, startPoint x: 30, startPoint y: 178, endPoint x: 74, endPoint y: 205, distance: 52.2
click at [74, 205] on div "Context Queue: Appliance Repair Priority: 0 Task Age: [DEMOGRAPHIC_DATA] minute…" at bounding box center [57, 170] width 86 height 97
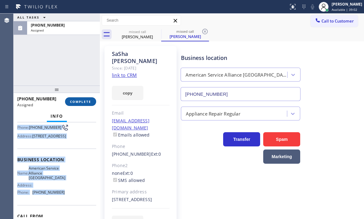
click at [87, 102] on span "COMPLETE" at bounding box center [80, 101] width 21 height 4
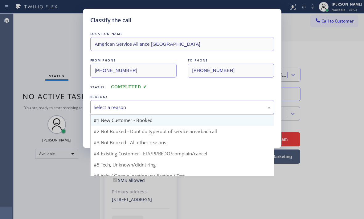
drag, startPoint x: 148, startPoint y: 108, endPoint x: 148, endPoint y: 121, distance: 13.6
click at [148, 107] on div "Select a reason" at bounding box center [182, 107] width 177 height 7
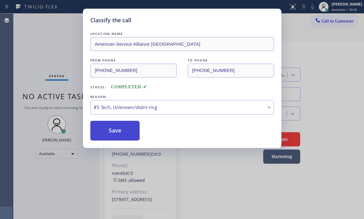
click at [117, 130] on button "Save" at bounding box center [115, 131] width 50 height 20
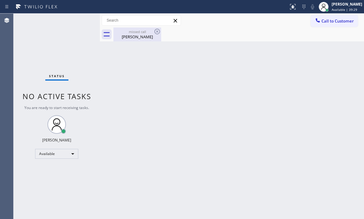
click at [136, 36] on div "[PERSON_NAME]" at bounding box center [137, 37] width 47 height 6
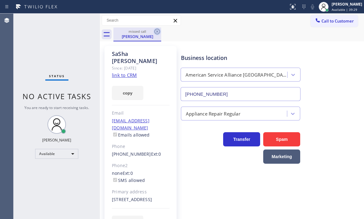
click at [159, 31] on icon at bounding box center [157, 31] width 7 height 7
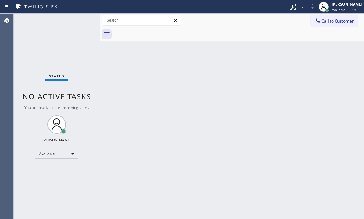
click at [211, 46] on div "Back to Dashboard Change Sender ID Customers Technicians Select a contact Outbo…" at bounding box center [232, 116] width 264 height 205
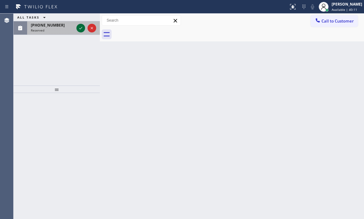
click at [81, 29] on icon at bounding box center [80, 27] width 7 height 7
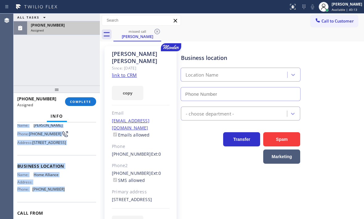
scroll to position [62, 0]
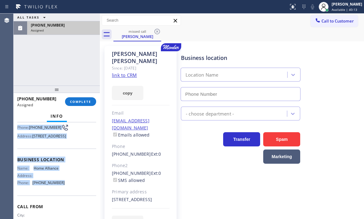
type input "[PHONE_NUMBER]"
drag, startPoint x: 35, startPoint y: 179, endPoint x: 71, endPoint y: 205, distance: 45.2
click at [71, 205] on div "Context Queue: Appliance Repair High End Priority: 0 Task Age: [DEMOGRAPHIC_DAT…" at bounding box center [57, 170] width 86 height 97
click at [84, 103] on span "COMPLETE" at bounding box center [80, 101] width 21 height 4
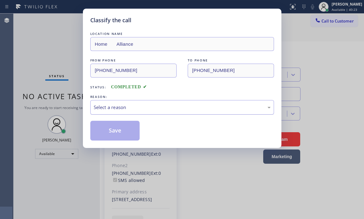
click at [166, 108] on div "Select a reason" at bounding box center [182, 107] width 177 height 7
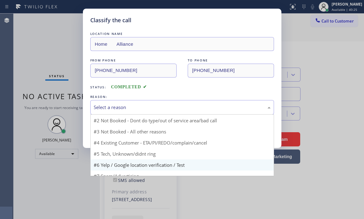
scroll to position [17, 0]
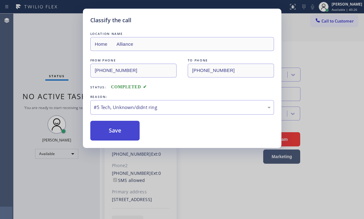
click at [120, 127] on button "Save" at bounding box center [115, 131] width 50 height 20
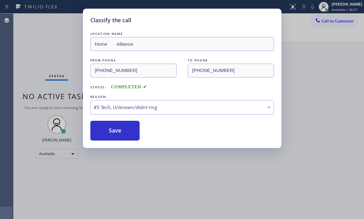
click at [343, 63] on div "Classify the call LOCATION NAME Home Alliance FROM PHONE [PHONE_NUMBER] TO PHON…" at bounding box center [182, 109] width 364 height 219
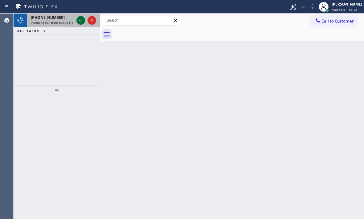
click at [79, 19] on icon at bounding box center [80, 20] width 7 height 7
click at [79, 22] on icon at bounding box center [80, 20] width 7 height 7
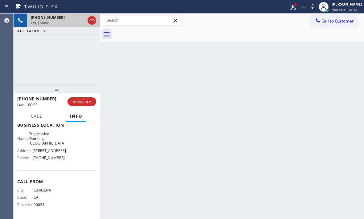
scroll to position [93, 0]
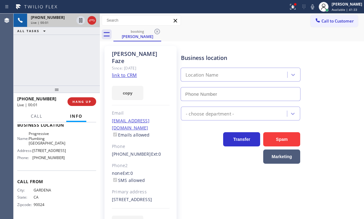
type input "[PHONE_NUMBER]"
click at [121, 72] on link "link to CRM" at bounding box center [124, 75] width 25 height 6
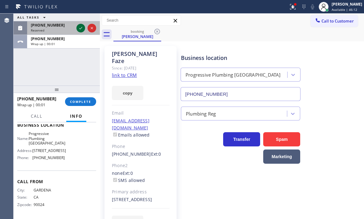
click at [78, 28] on icon at bounding box center [80, 27] width 7 height 7
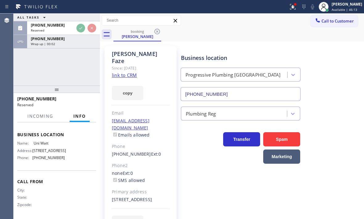
scroll to position [84, 0]
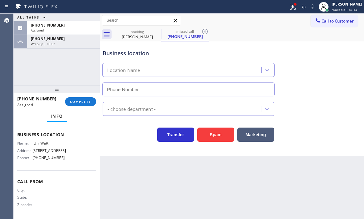
type input "[PHONE_NUMBER]"
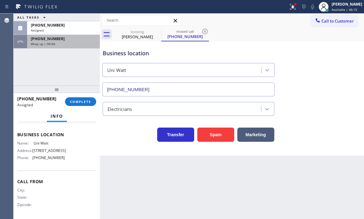
click at [67, 46] on div "Wrap up | 00:04" at bounding box center [63, 44] width 65 height 4
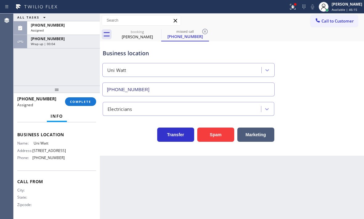
scroll to position [93, 0]
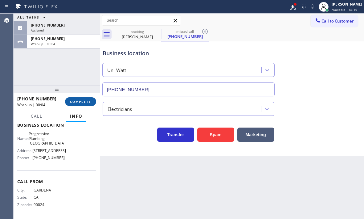
click at [89, 101] on span "COMPLETE" at bounding box center [80, 101] width 21 height 4
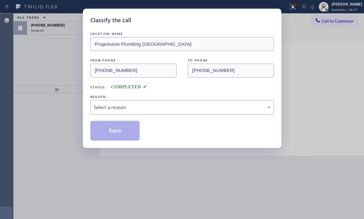
click at [155, 110] on div "Select a reason" at bounding box center [182, 107] width 177 height 7
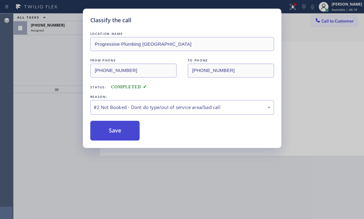
click at [107, 131] on button "Save" at bounding box center [115, 131] width 50 height 20
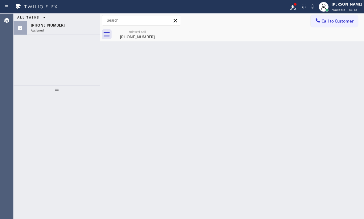
click at [59, 31] on div "Assigned" at bounding box center [63, 30] width 65 height 4
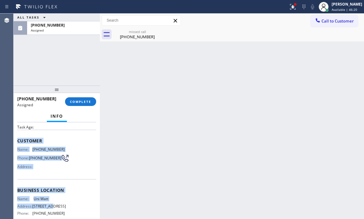
scroll to position [62, 0]
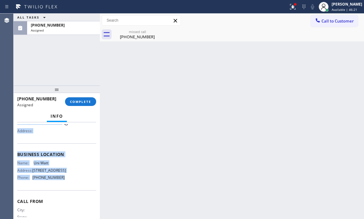
drag, startPoint x: 16, startPoint y: 169, endPoint x: 65, endPoint y: 187, distance: 52.5
click at [65, 187] on div "Context Queue: Electrical Priority: 0 Task Age: Customer Name: [PHONE_NUMBER] P…" at bounding box center [57, 170] width 86 height 97
click at [87, 99] on span "COMPLETE" at bounding box center [80, 101] width 21 height 4
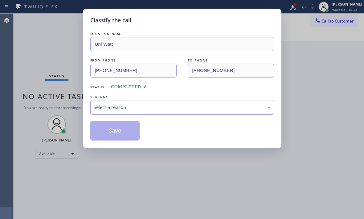
click at [143, 109] on div "Select a reason" at bounding box center [182, 107] width 177 height 7
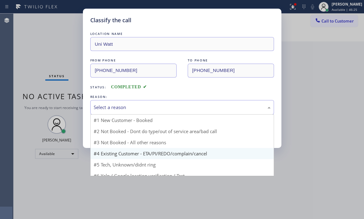
scroll to position [17, 0]
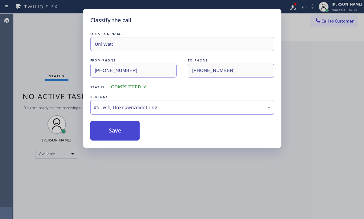
drag, startPoint x: 118, startPoint y: 131, endPoint x: 352, endPoint y: 126, distance: 233.5
click at [118, 131] on button "Save" at bounding box center [115, 131] width 50 height 20
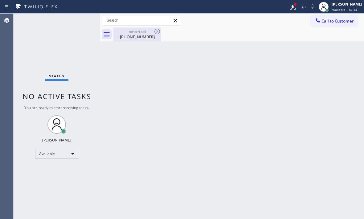
click at [126, 38] on div "[PHONE_NUMBER]" at bounding box center [137, 37] width 47 height 6
click at [242, 78] on div "Back to Dashboard Change Sender ID Customers Technicians Select a contact Outbo…" at bounding box center [232, 116] width 264 height 205
click at [290, 8] on icon at bounding box center [292, 6] width 7 height 7
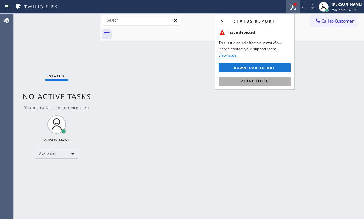
click at [266, 80] on span "Clear issue" at bounding box center [254, 81] width 27 height 4
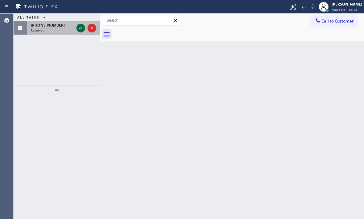
click at [77, 27] on icon at bounding box center [80, 27] width 7 height 7
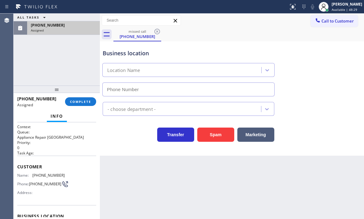
type input "[PHONE_NUMBER]"
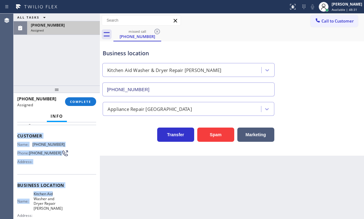
scroll to position [62, 0]
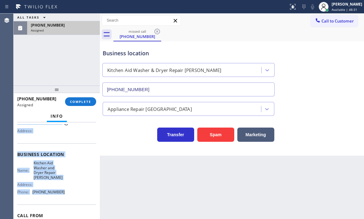
drag, startPoint x: 17, startPoint y: 165, endPoint x: 62, endPoint y: 193, distance: 53.2
click at [62, 193] on div "Context Queue: Appliance Repair High End Priority: 0 Task Age: Customer Name: […" at bounding box center [56, 156] width 79 height 188
click at [88, 185] on div "Name: Kitchen Aid Washer and Dryer Repair [PERSON_NAME] Address: Phone: [PHONE_…" at bounding box center [56, 178] width 79 height 36
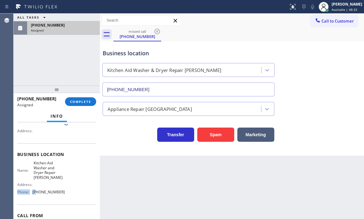
drag, startPoint x: 64, startPoint y: 190, endPoint x: 37, endPoint y: 196, distance: 27.5
click at [37, 196] on div "Name: Kitchen Aid Washer and Dryer Repair [PERSON_NAME] Address: Phone: [PHONE_…" at bounding box center [56, 178] width 79 height 36
click at [66, 192] on div "Name: Kitchen Aid Washer and Dryer Repair [PERSON_NAME] Address: Phone: [PHONE_…" at bounding box center [56, 178] width 79 height 36
drag, startPoint x: 69, startPoint y: 192, endPoint x: 31, endPoint y: 192, distance: 37.6
click at [31, 192] on div "Name: Kitchen Aid Washer and Dryer Repair [PERSON_NAME] Address: Phone: [PHONE_…" at bounding box center [56, 178] width 79 height 36
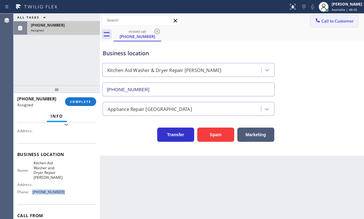
click at [334, 24] on button "Call to Customer" at bounding box center [334, 21] width 47 height 12
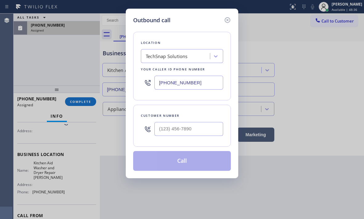
click at [208, 80] on input "[PHONE_NUMBER]" at bounding box center [188, 83] width 69 height 14
paste input "458) 217-8034"
type input "[PHONE_NUMBER]"
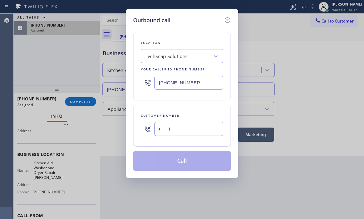
click at [193, 124] on input "(___) ___-____" at bounding box center [188, 129] width 69 height 14
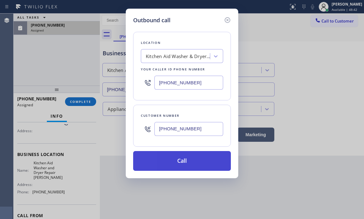
type input "[PHONE_NUMBER]"
click at [194, 165] on button "Call" at bounding box center [182, 161] width 98 height 20
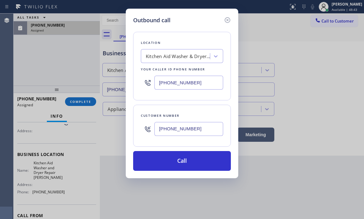
click at [82, 101] on div "Outbound call Location Kitchen Aid Washer & Dryer Repair [GEOGRAPHIC_DATA] Your…" at bounding box center [182, 109] width 364 height 219
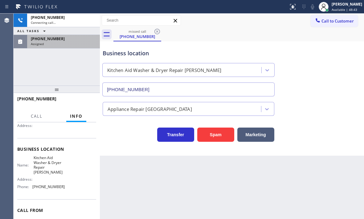
scroll to position [56, 0]
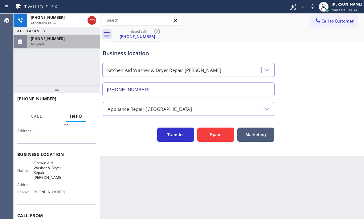
click at [64, 46] on div "[PHONE_NUMBER] Assigned" at bounding box center [62, 42] width 70 height 14
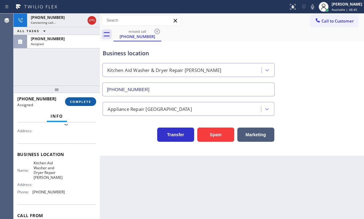
click at [77, 100] on span "COMPLETE" at bounding box center [80, 101] width 21 height 4
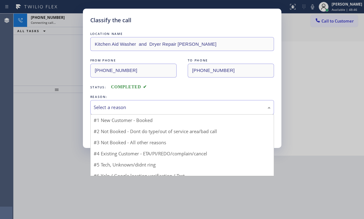
click at [134, 105] on div "Select a reason" at bounding box center [182, 107] width 177 height 7
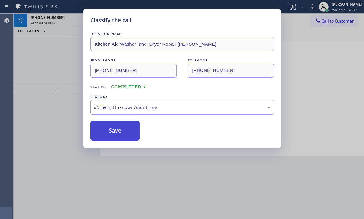
click at [118, 127] on button "Save" at bounding box center [115, 131] width 50 height 20
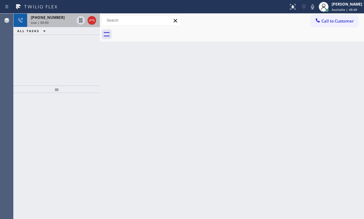
click at [63, 23] on div "Live | 00:00" at bounding box center [52, 22] width 43 height 4
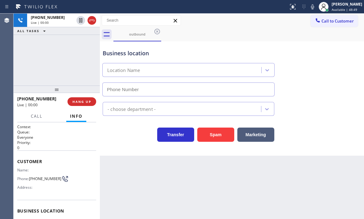
type input "[PHONE_NUMBER]"
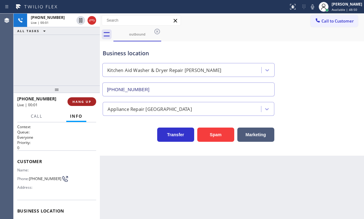
click at [93, 101] on button "HANG UP" at bounding box center [82, 101] width 29 height 9
click at [84, 99] on span "HANG UP" at bounding box center [81, 101] width 19 height 4
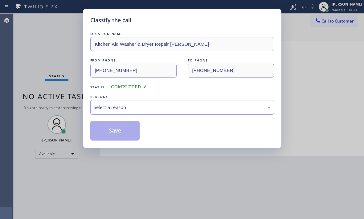
click at [152, 104] on div "Select a reason" at bounding box center [182, 107] width 177 height 7
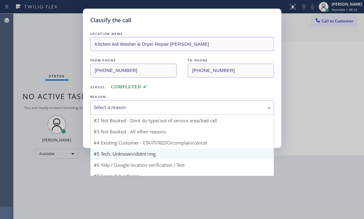
scroll to position [17, 0]
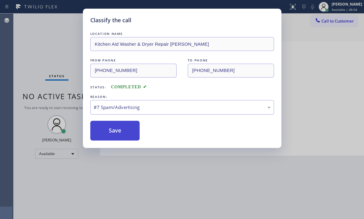
click at [113, 131] on button "Save" at bounding box center [115, 131] width 50 height 20
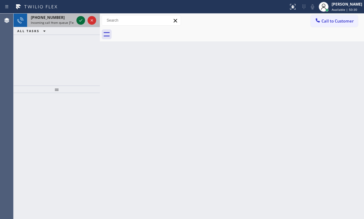
click at [79, 20] on icon at bounding box center [80, 20] width 7 height 7
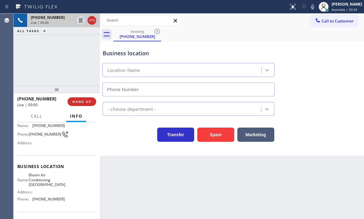
scroll to position [62, 0]
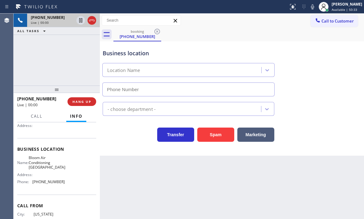
type input "[PHONE_NUMBER]"
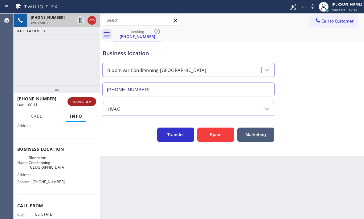
click at [90, 101] on span "HANG UP" at bounding box center [81, 101] width 19 height 4
click at [84, 101] on span "HANG UP" at bounding box center [81, 101] width 19 height 4
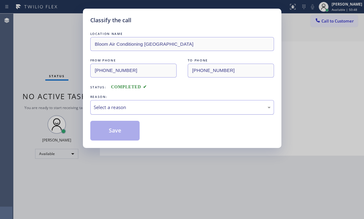
click at [189, 107] on div "Select a reason" at bounding box center [182, 107] width 177 height 7
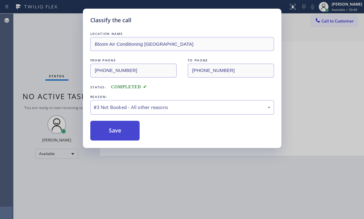
click at [121, 130] on button "Save" at bounding box center [115, 131] width 50 height 20
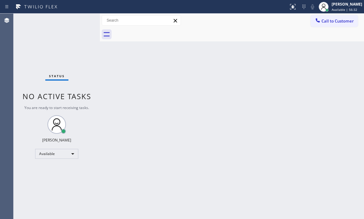
click at [41, 39] on div "Status No active tasks You are ready to start receiving tasks. [PERSON_NAME] Av…" at bounding box center [57, 116] width 86 height 205
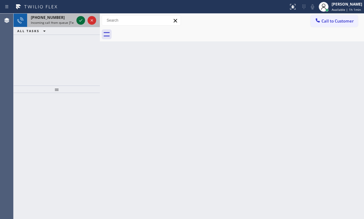
click at [82, 21] on icon at bounding box center [80, 20] width 7 height 7
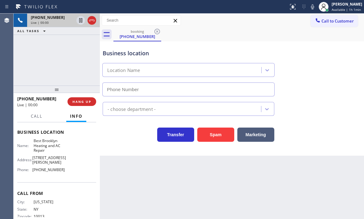
scroll to position [88, 0]
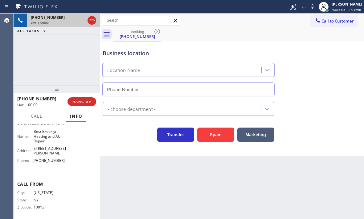
type input "[PHONE_NUMBER]"
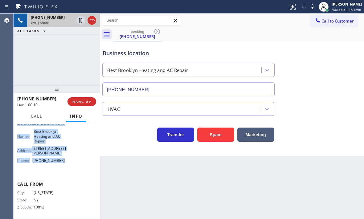
drag, startPoint x: 20, startPoint y: 135, endPoint x: 62, endPoint y: 168, distance: 52.9
click at [62, 168] on div "Context Queue: [Test] All Priority: 2 Customer Name: [PHONE_NUMBER] Phone: [PHO…" at bounding box center [56, 127] width 79 height 183
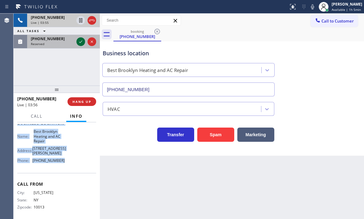
click at [80, 44] on icon at bounding box center [80, 41] width 7 height 7
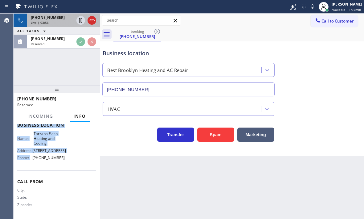
click at [70, 21] on div "Live | 03:56" at bounding box center [52, 22] width 43 height 4
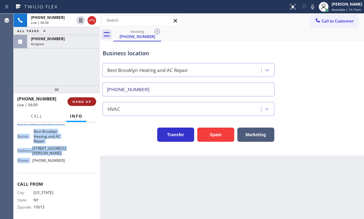
click at [87, 103] on span "HANG UP" at bounding box center [81, 101] width 19 height 4
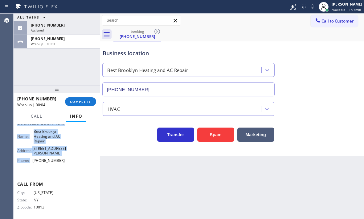
drag, startPoint x: 65, startPoint y: 42, endPoint x: 70, endPoint y: 55, distance: 13.2
click at [66, 42] on div "Wrap up | 00:03" at bounding box center [63, 44] width 65 height 4
click at [83, 103] on span "COMPLETE" at bounding box center [80, 101] width 21 height 4
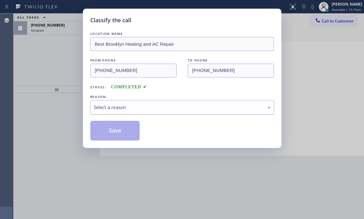
click at [133, 106] on div "Select a reason" at bounding box center [182, 107] width 177 height 7
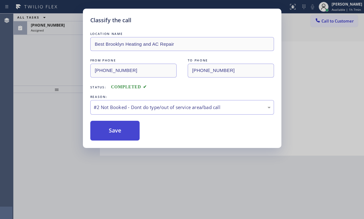
click at [108, 132] on button "Save" at bounding box center [115, 131] width 50 height 20
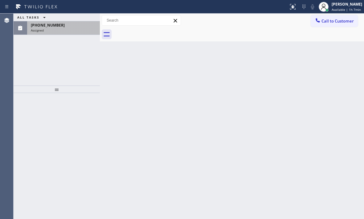
click at [73, 25] on div "[PHONE_NUMBER]" at bounding box center [63, 25] width 65 height 5
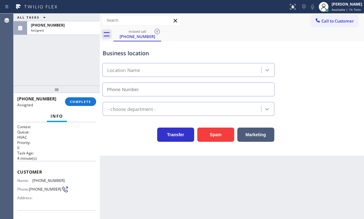
type input "[PHONE_NUMBER]"
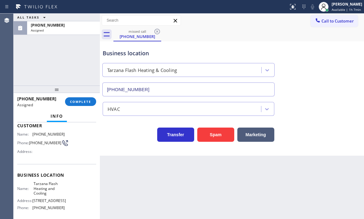
scroll to position [62, 0]
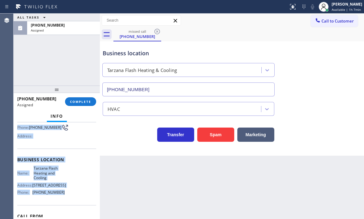
drag, startPoint x: 34, startPoint y: 176, endPoint x: 68, endPoint y: 198, distance: 40.5
click at [68, 198] on div "Context Queue: HVAC Priority: 0 Task Age: [DEMOGRAPHIC_DATA] minute(s) Customer…" at bounding box center [57, 170] width 86 height 97
click at [84, 102] on span "COMPLETE" at bounding box center [80, 101] width 21 height 4
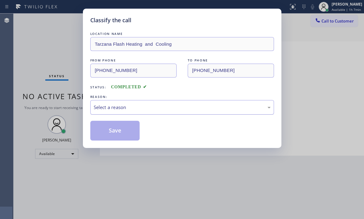
click at [159, 105] on div "Select a reason" at bounding box center [182, 107] width 177 height 7
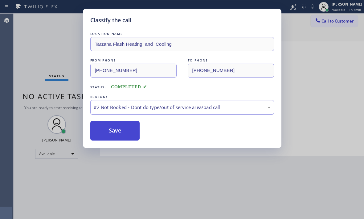
drag, startPoint x: 106, startPoint y: 131, endPoint x: 117, endPoint y: 131, distance: 10.8
click at [108, 131] on button "Save" at bounding box center [115, 131] width 50 height 20
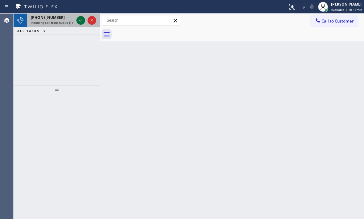
click at [82, 20] on icon at bounding box center [80, 20] width 7 height 7
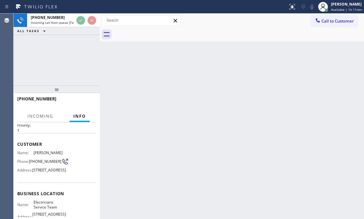
scroll to position [31, 0]
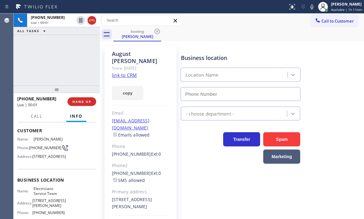
type input "[PHONE_NUMBER]"
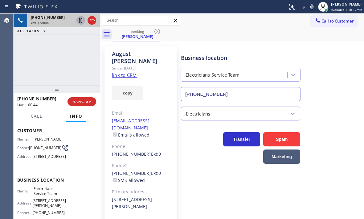
click at [80, 23] on icon at bounding box center [80, 20] width 7 height 7
click at [79, 20] on icon at bounding box center [81, 20] width 4 height 4
drag, startPoint x: 50, startPoint y: 99, endPoint x: 22, endPoint y: 98, distance: 27.4
click at [22, 98] on div "[PHONE_NUMBER]" at bounding box center [40, 99] width 46 height 6
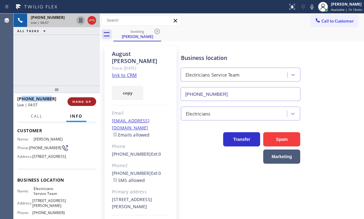
click at [89, 102] on span "HANG UP" at bounding box center [81, 101] width 19 height 4
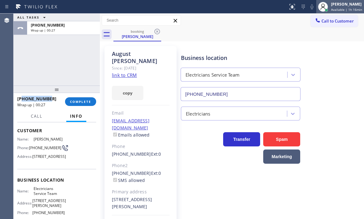
click at [336, 8] on span "Available | 1h 16min" at bounding box center [346, 9] width 31 height 4
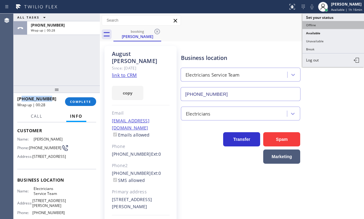
click at [316, 25] on button "Offline" at bounding box center [334, 25] width 62 height 8
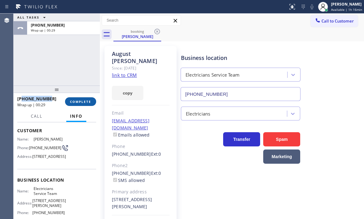
click at [79, 102] on span "COMPLETE" at bounding box center [80, 101] width 21 height 4
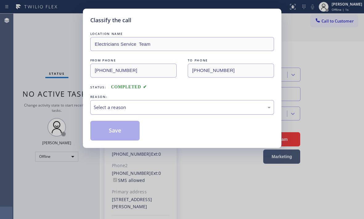
click at [159, 109] on div "Select a reason" at bounding box center [182, 107] width 177 height 7
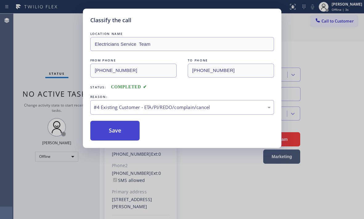
click at [127, 131] on button "Save" at bounding box center [115, 131] width 50 height 20
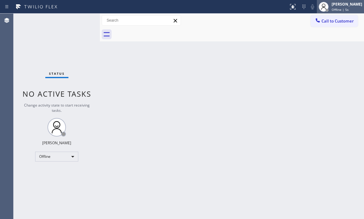
click at [333, 4] on div "[PERSON_NAME]" at bounding box center [347, 4] width 31 height 5
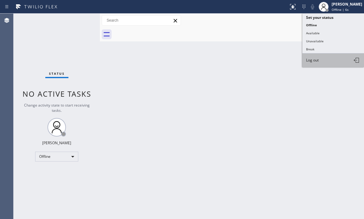
click at [321, 64] on button "Log out" at bounding box center [334, 60] width 62 height 14
